Goal: Find contact information: Find contact information

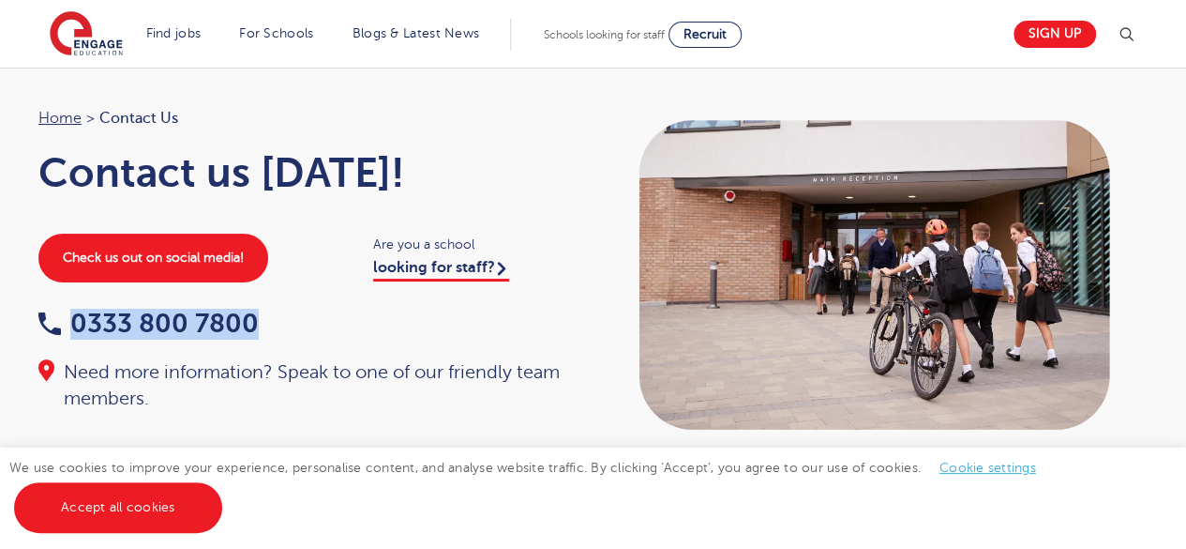
drag, startPoint x: 266, startPoint y: 324, endPoint x: 73, endPoint y: 324, distance: 193.2
click at [72, 324] on div "0333 800 7800" at bounding box center [306, 324] width 536 height 29
copy link "0333 800 7800"
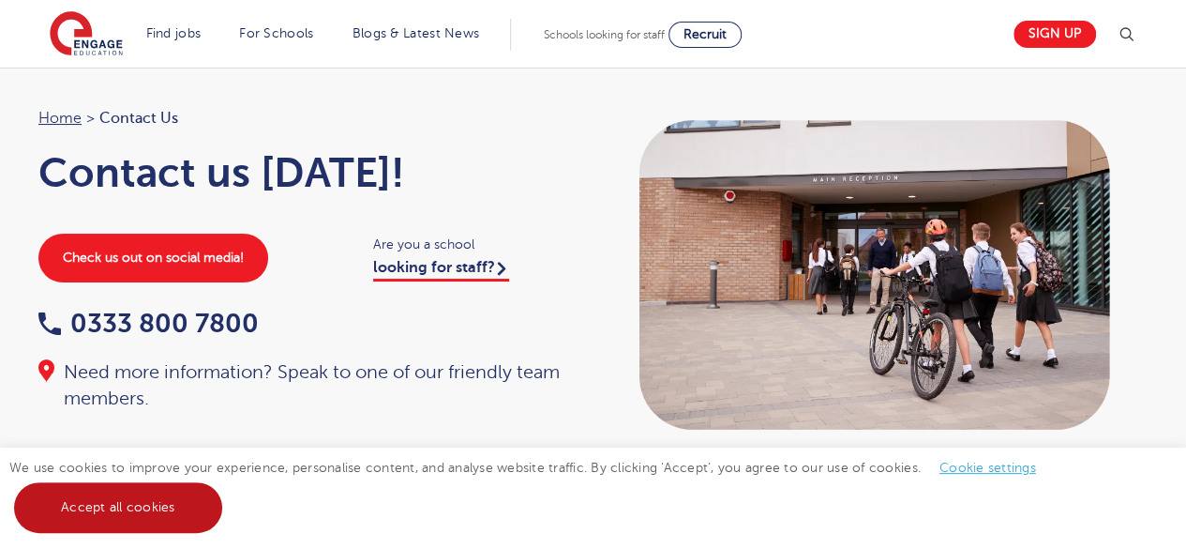
click at [178, 505] on link "Accept all cookies" at bounding box center [118, 507] width 208 height 51
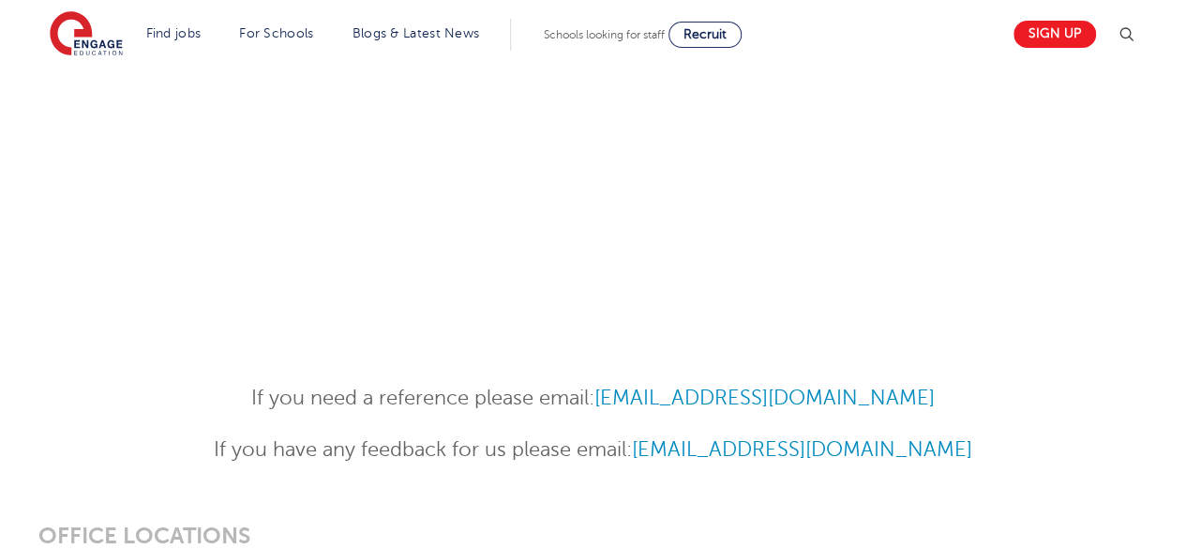
scroll to position [1500, 0]
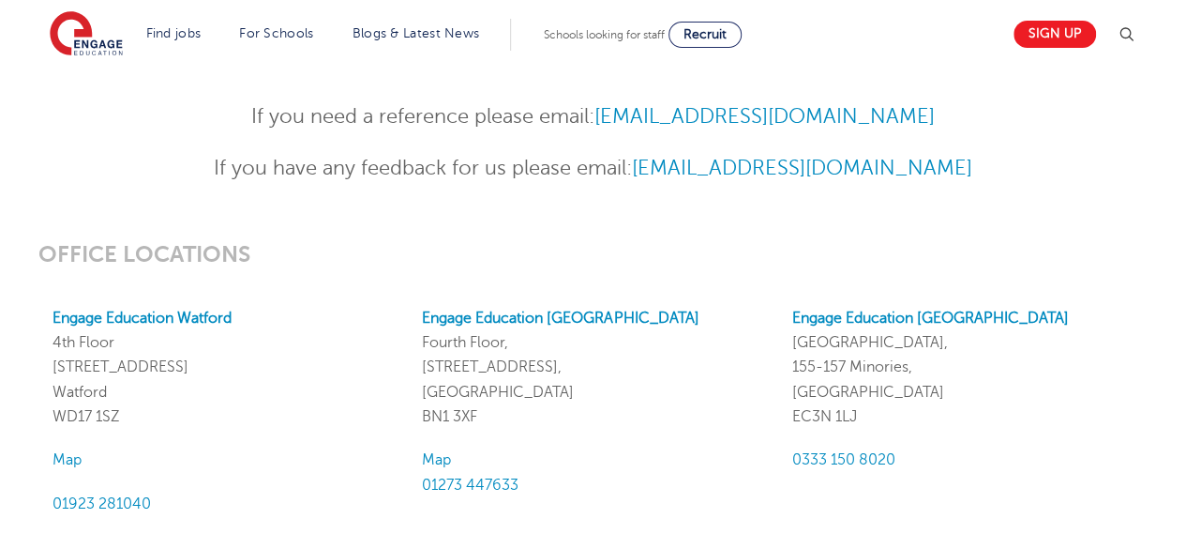
drag, startPoint x: 958, startPoint y: 115, endPoint x: 602, endPoint y: 112, distance: 356.3
click at [602, 112] on p "If you need a reference please email: [EMAIL_ADDRESS][DOMAIN_NAME]" at bounding box center [593, 116] width 920 height 33
copy p "[EMAIL_ADDRESS][DOMAIN_NAME]"
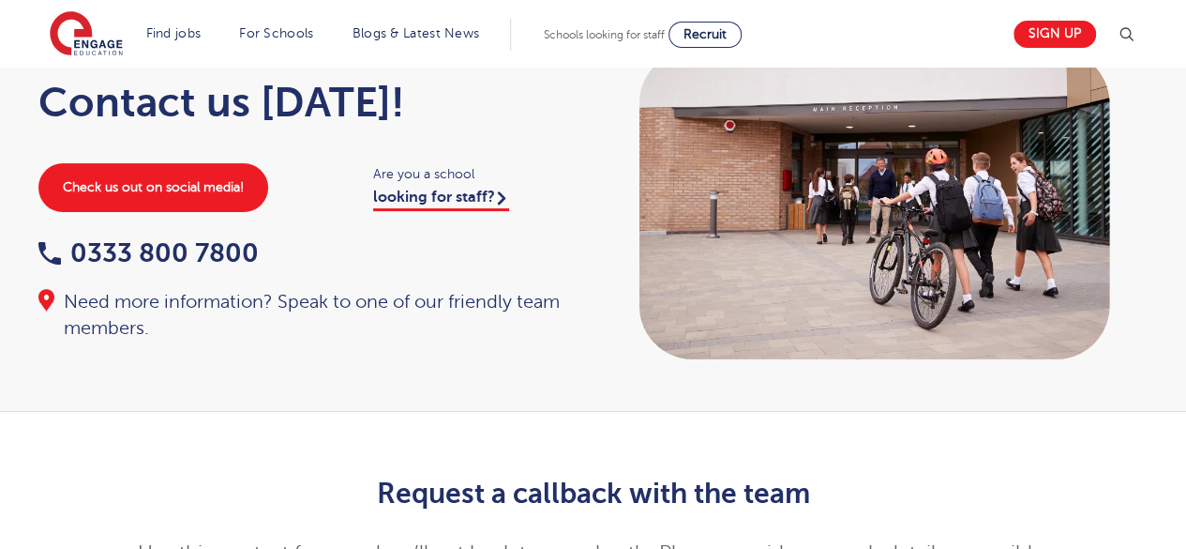
scroll to position [188, 0]
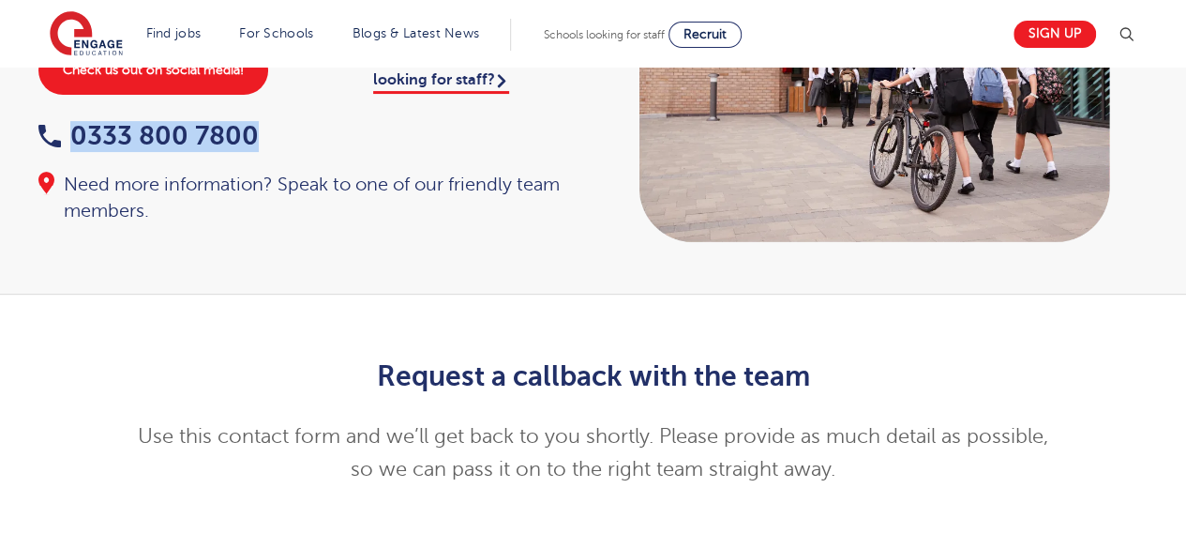
drag, startPoint x: 284, startPoint y: 124, endPoint x: 69, endPoint y: 125, distance: 214.7
click at [69, 125] on div "0333 800 7800" at bounding box center [306, 137] width 536 height 29
copy link "0333 800 7800"
